Goal: Task Accomplishment & Management: Use online tool/utility

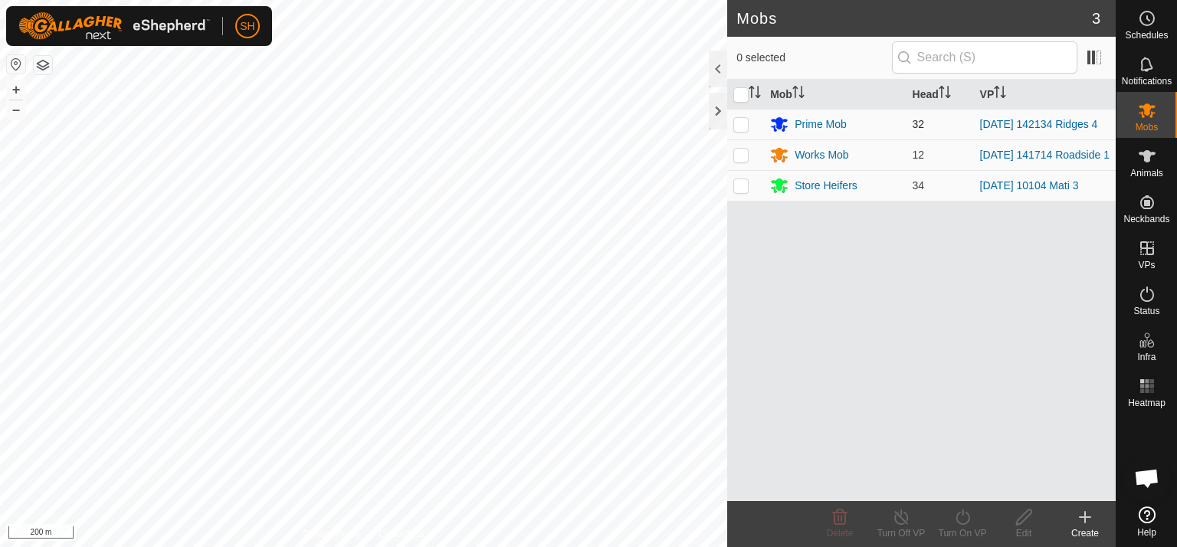
click at [741, 123] on p-checkbox at bounding box center [740, 124] width 15 height 12
checkbox input "true"
click at [962, 517] on icon at bounding box center [962, 517] width 19 height 18
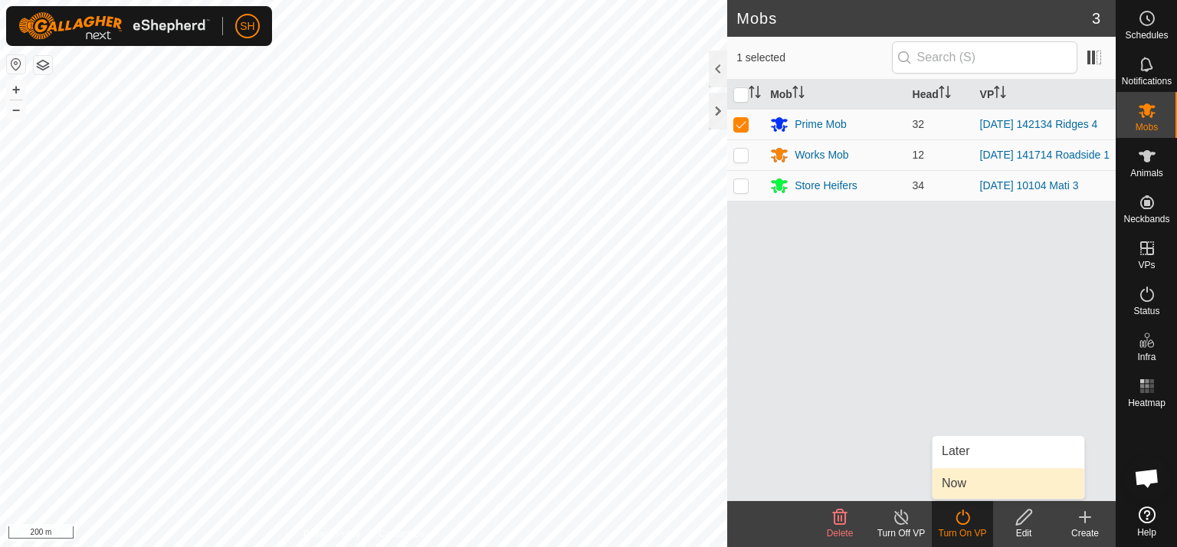
click at [970, 489] on link "Now" at bounding box center [1008, 483] width 152 height 31
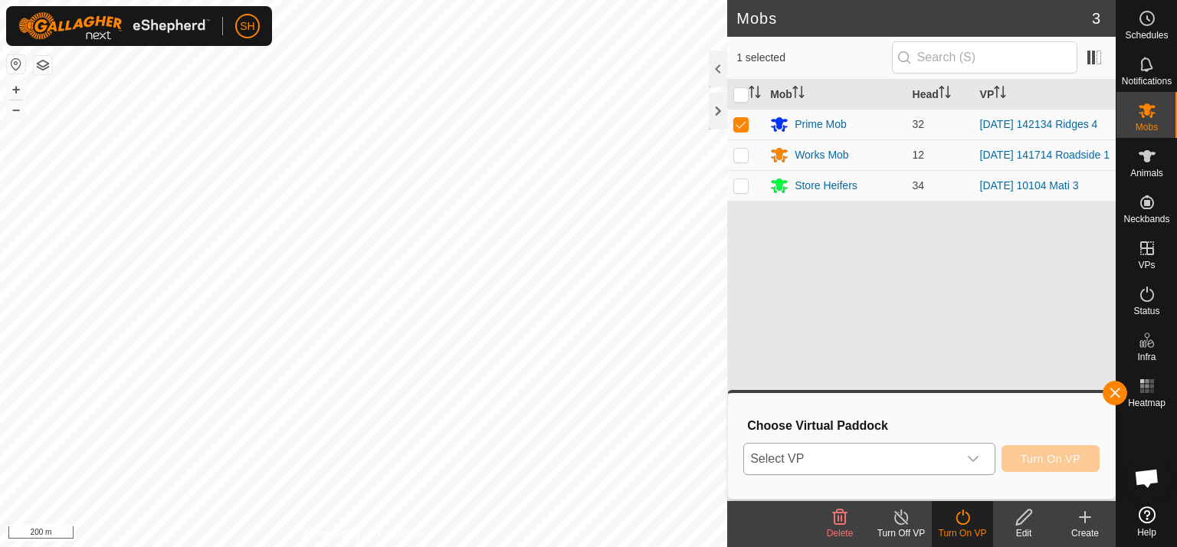
click at [975, 454] on icon "dropdown trigger" at bounding box center [973, 459] width 12 height 12
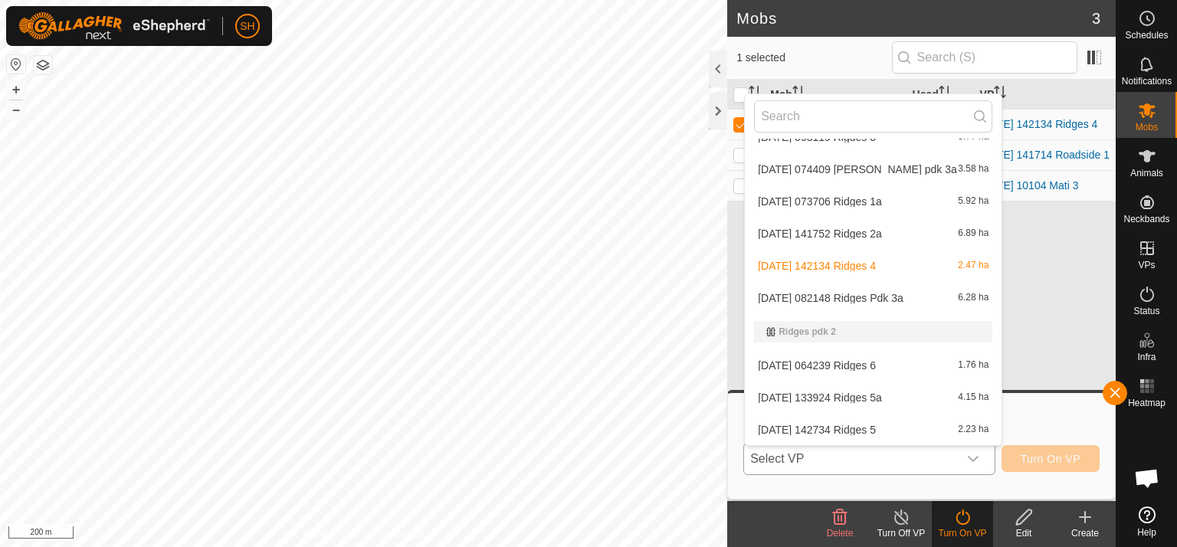
scroll to position [744, 0]
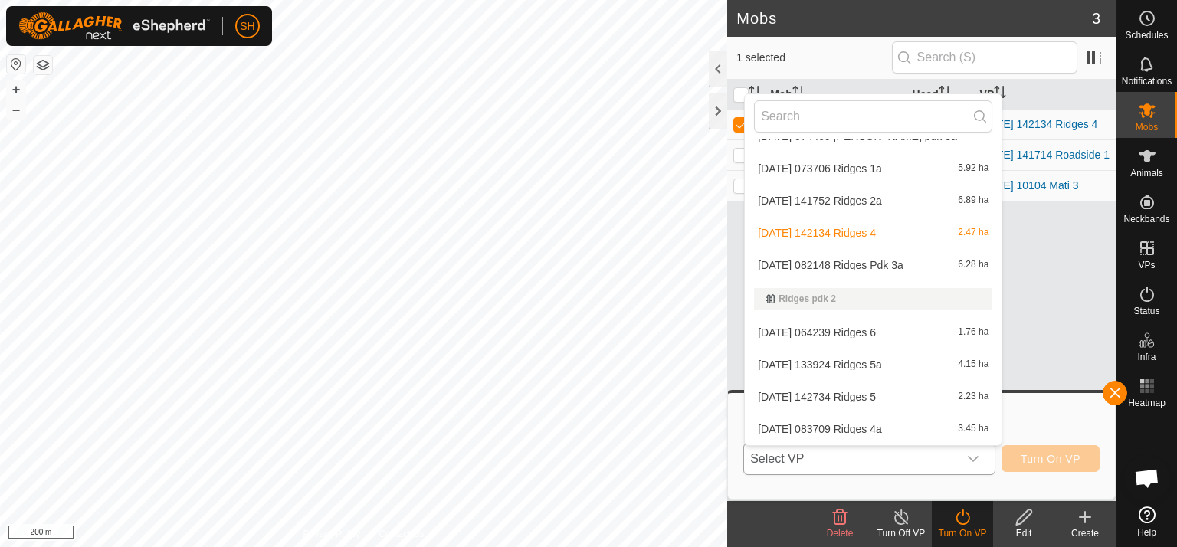
click at [872, 424] on li "[DATE] 083709 Ridges 4a 3.45 ha" at bounding box center [873, 429] width 257 height 31
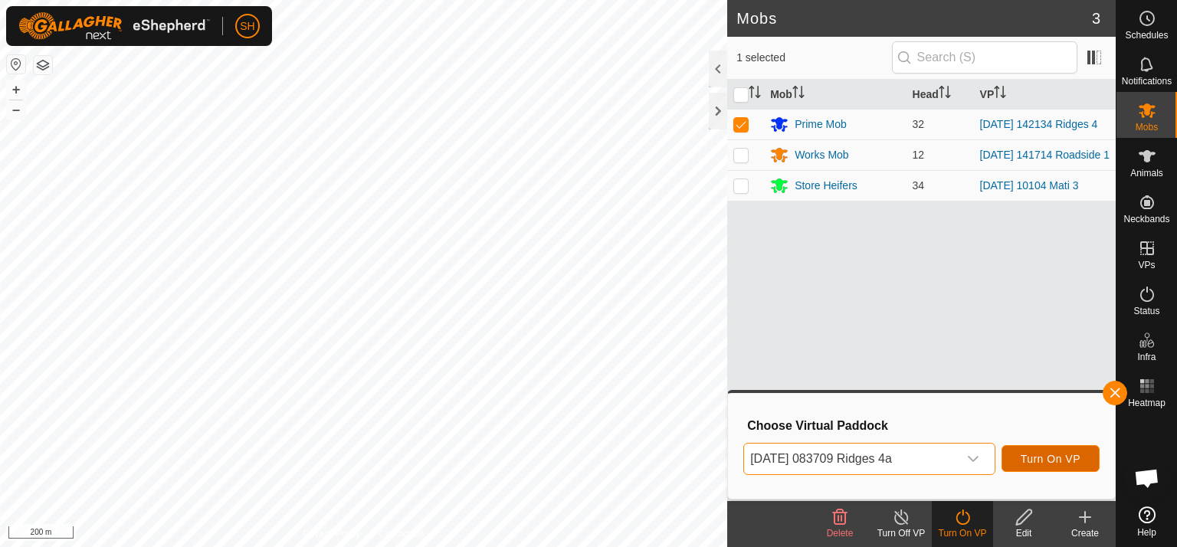
click at [1042, 458] on span "Turn On VP" at bounding box center [1051, 459] width 60 height 12
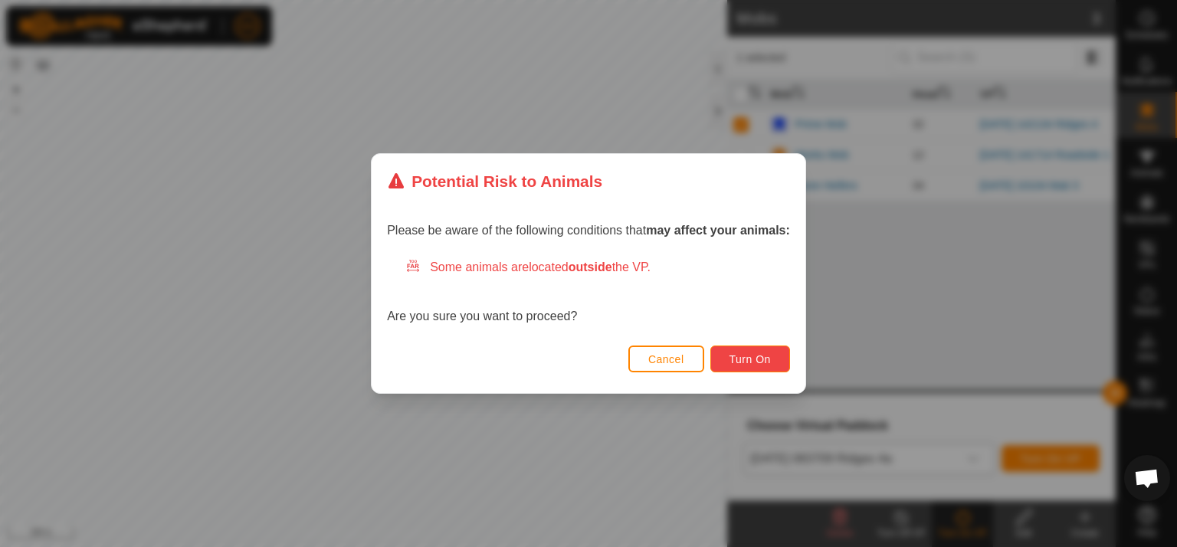
click at [751, 359] on span "Turn On" at bounding box center [749, 359] width 41 height 12
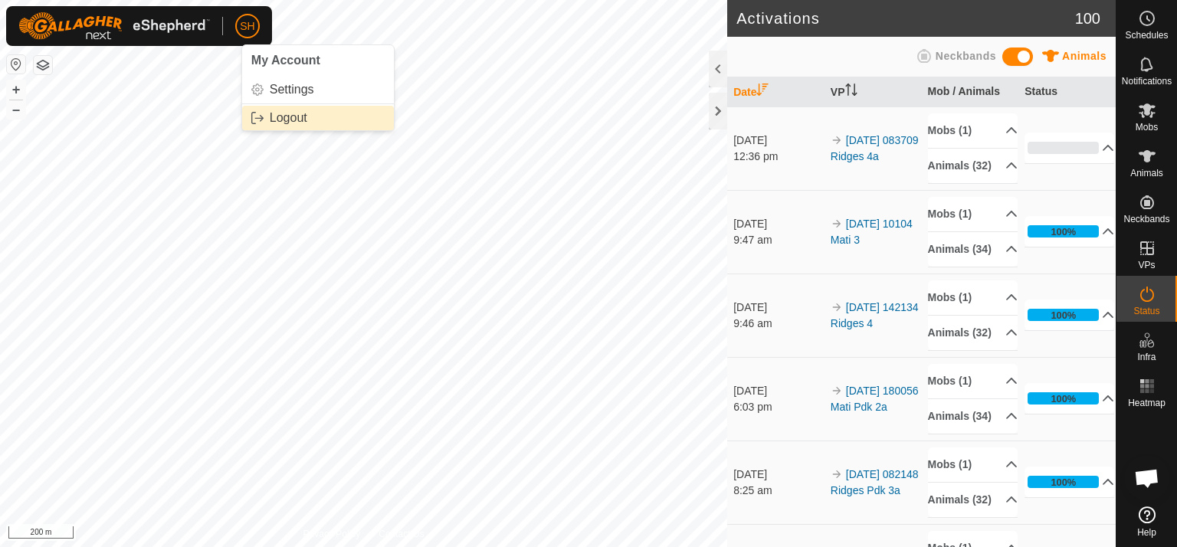
click at [276, 122] on link "Logout" at bounding box center [318, 118] width 152 height 25
